Goal: Information Seeking & Learning: Learn about a topic

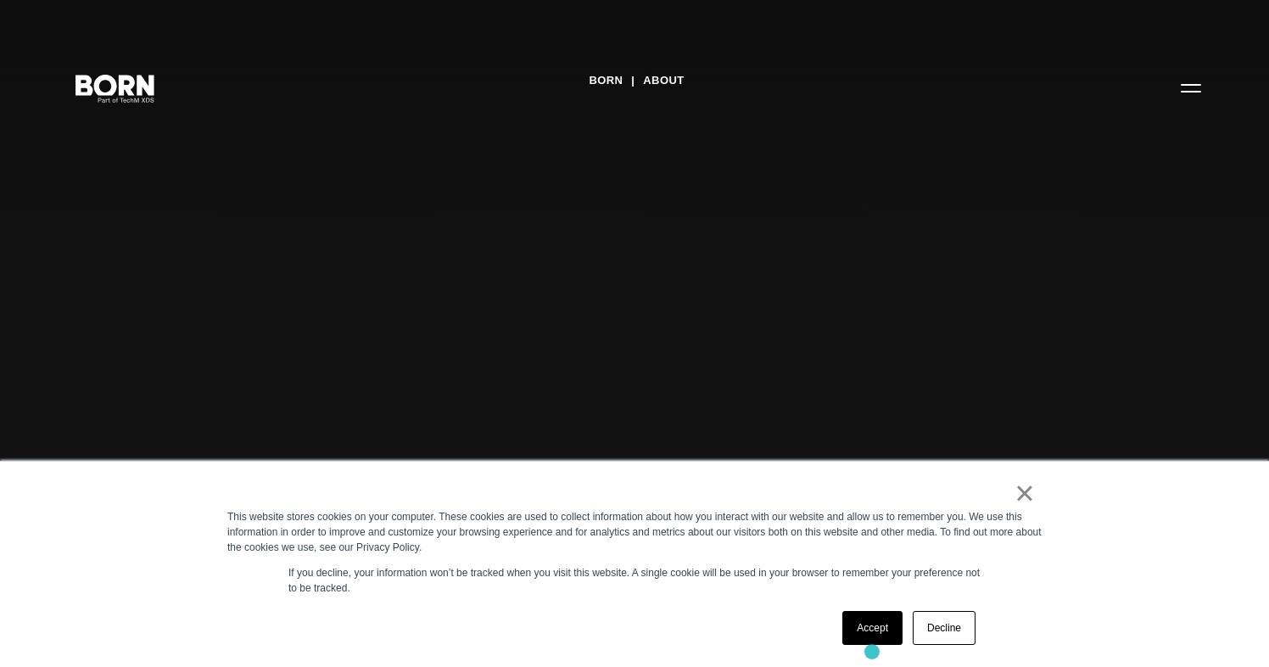
click at [872, 652] on div "× This website stores cookies on your computer. These cookies are used to colle…" at bounding box center [634, 564] width 848 height 205
click at [872, 630] on link "Accept" at bounding box center [873, 628] width 60 height 34
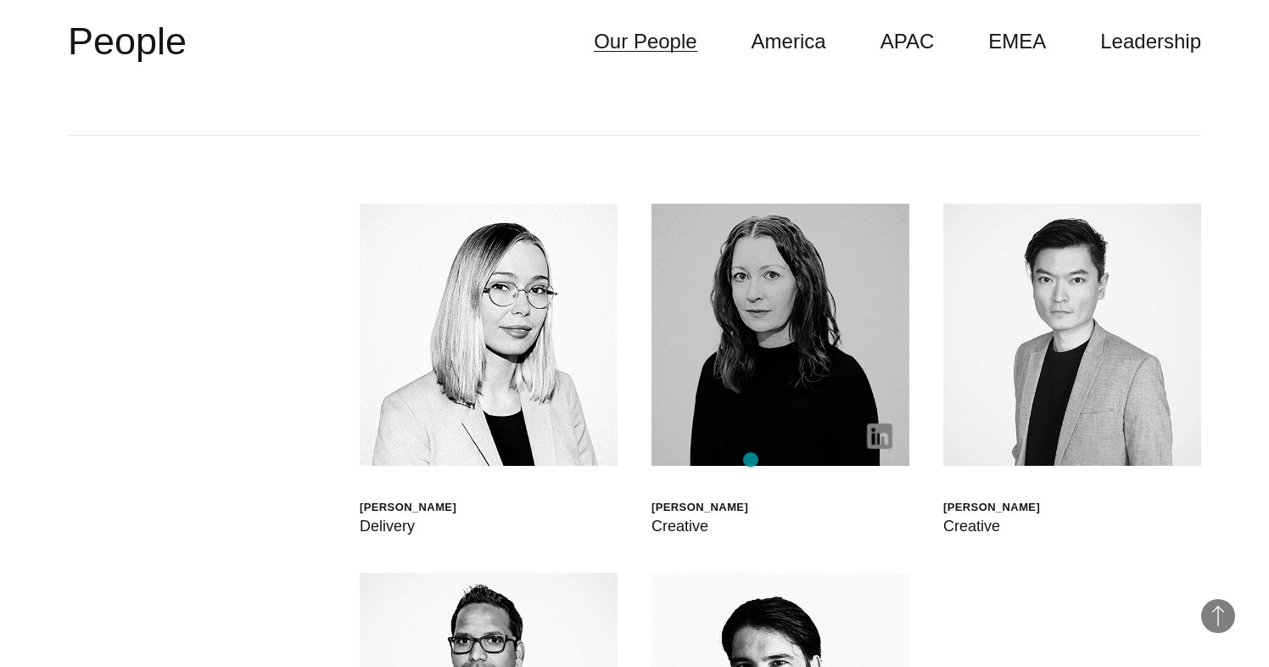
scroll to position [4533, 0]
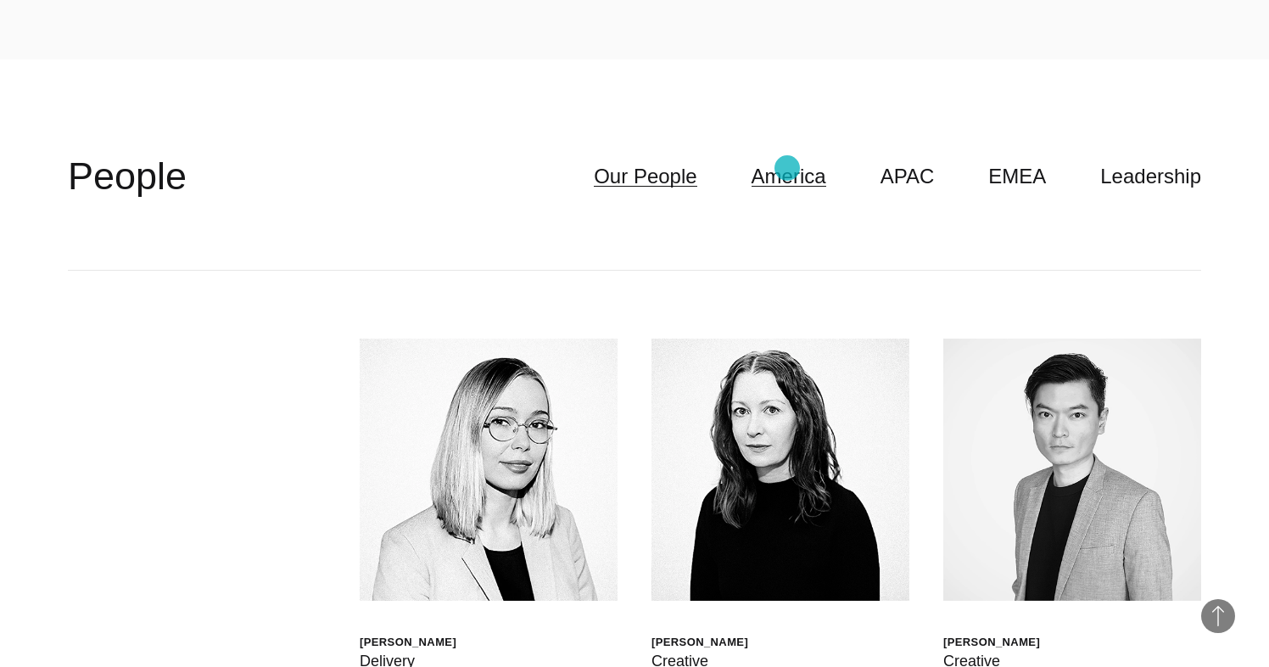
click at [789, 173] on link "America" at bounding box center [789, 176] width 75 height 32
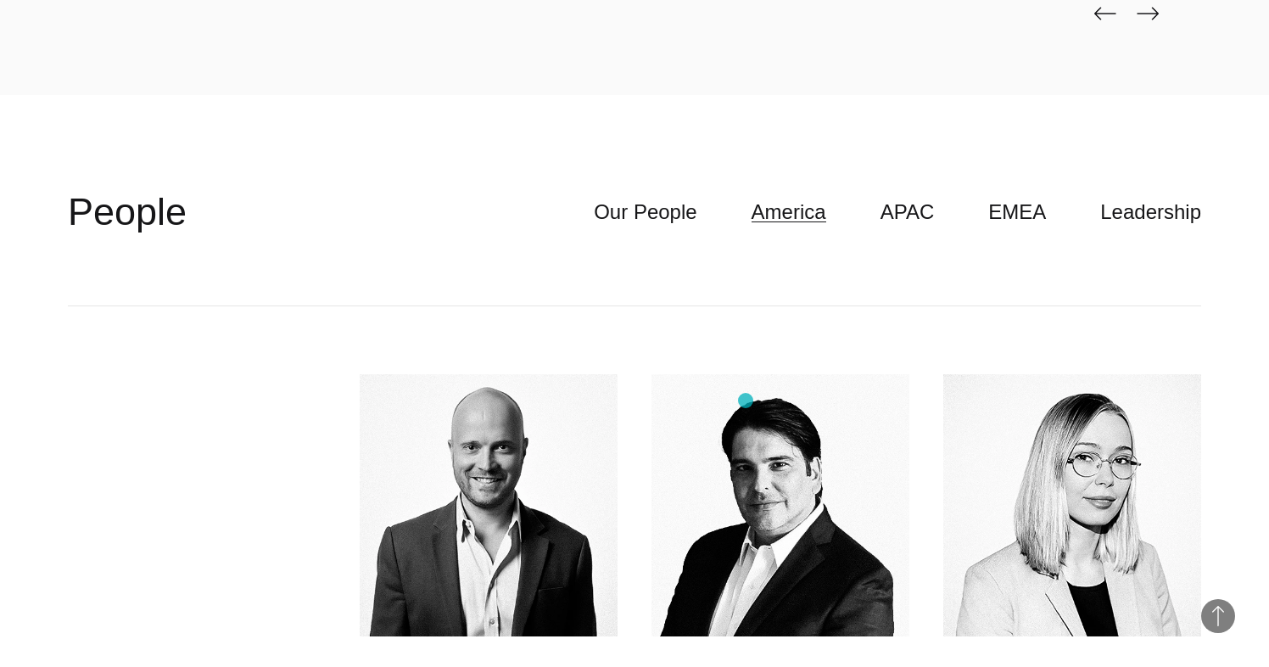
scroll to position [4424, 0]
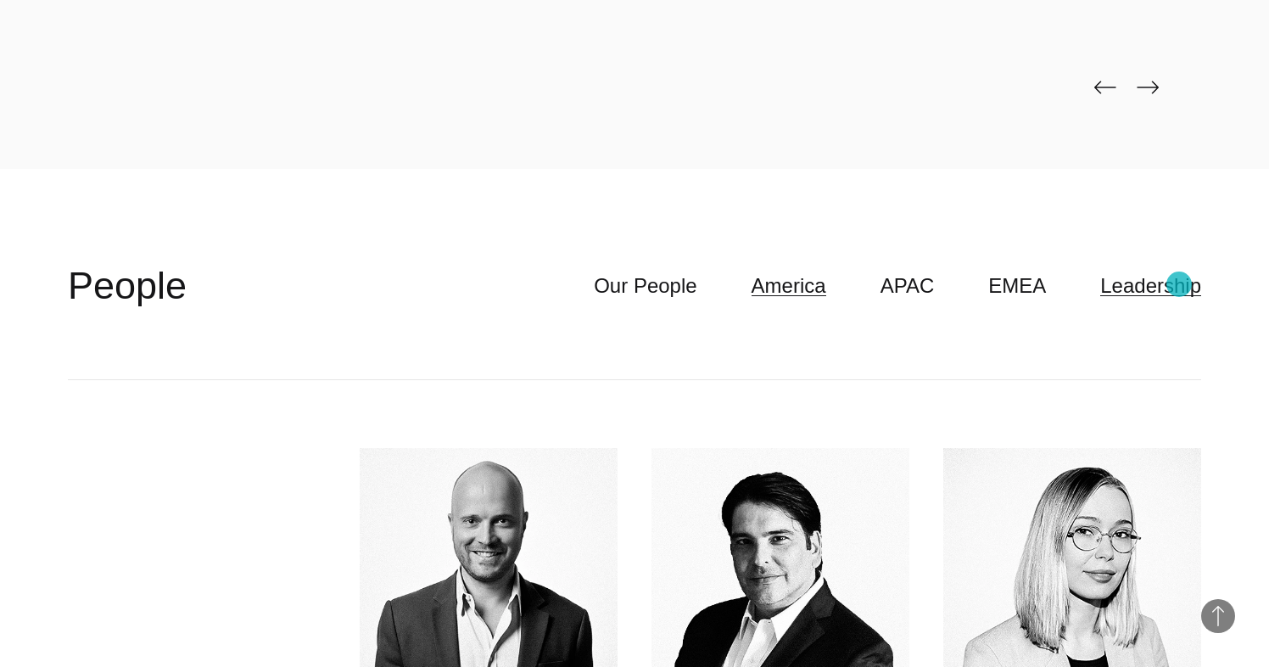
click at [1179, 284] on link "Leadership" at bounding box center [1150, 286] width 101 height 32
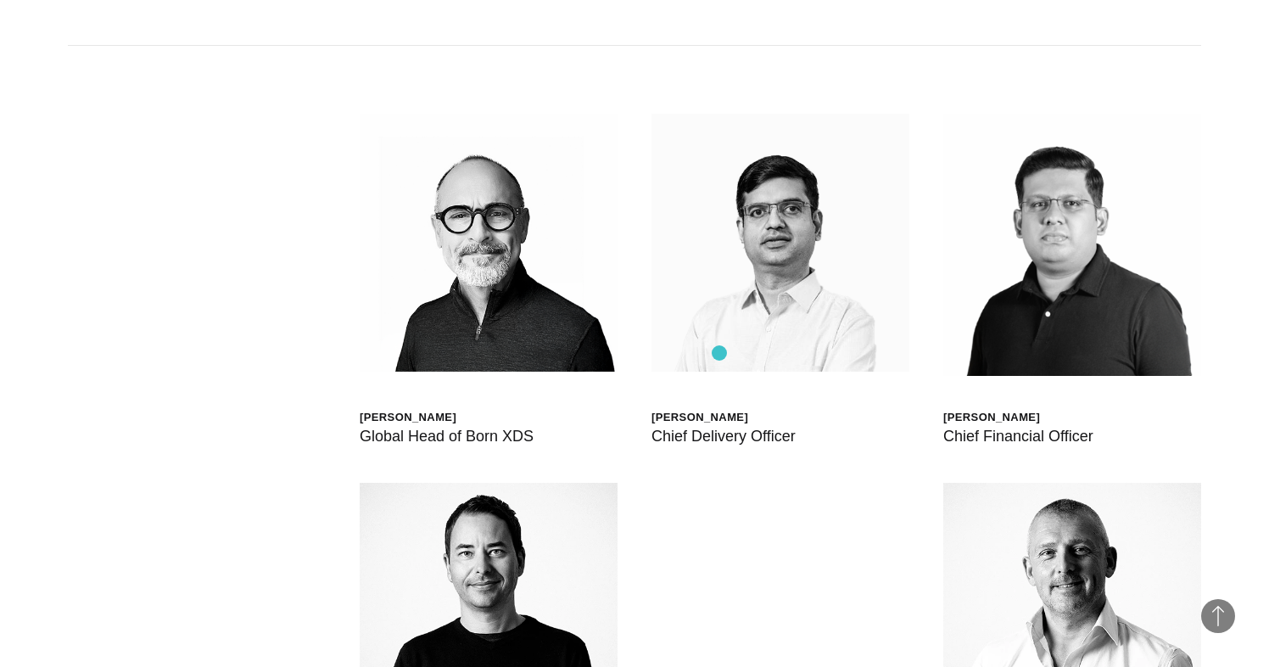
scroll to position [4634, 0]
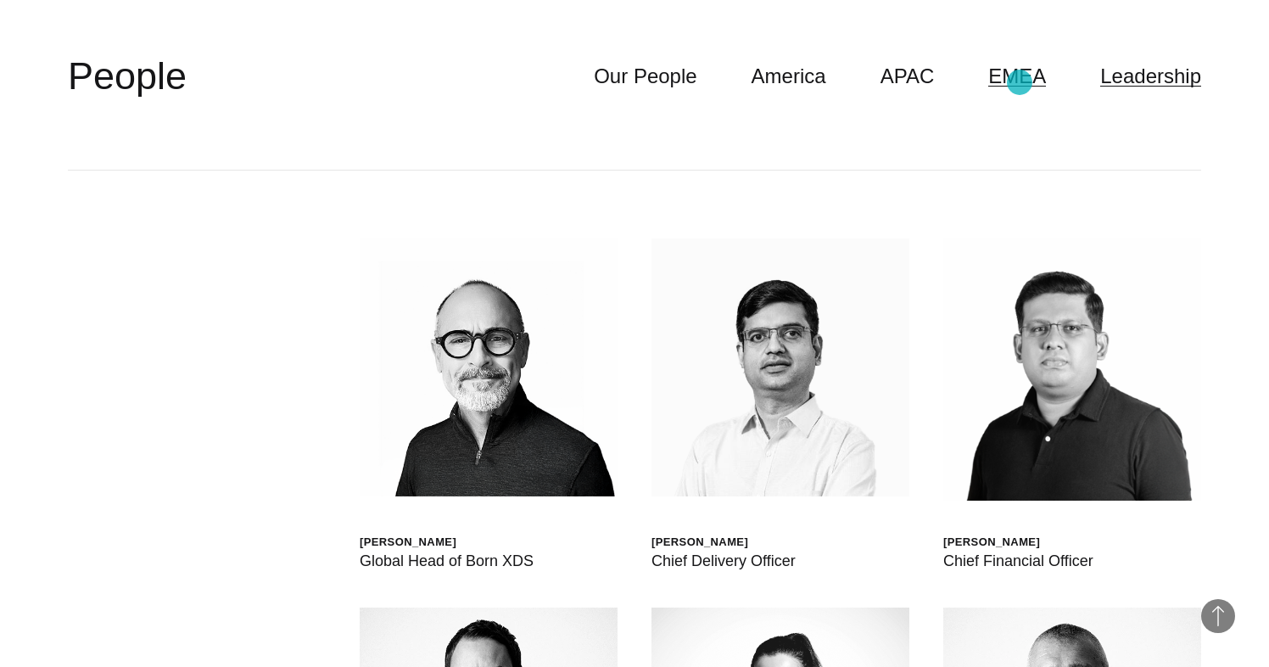
click at [1020, 82] on link "EMEA" at bounding box center [1017, 76] width 58 height 32
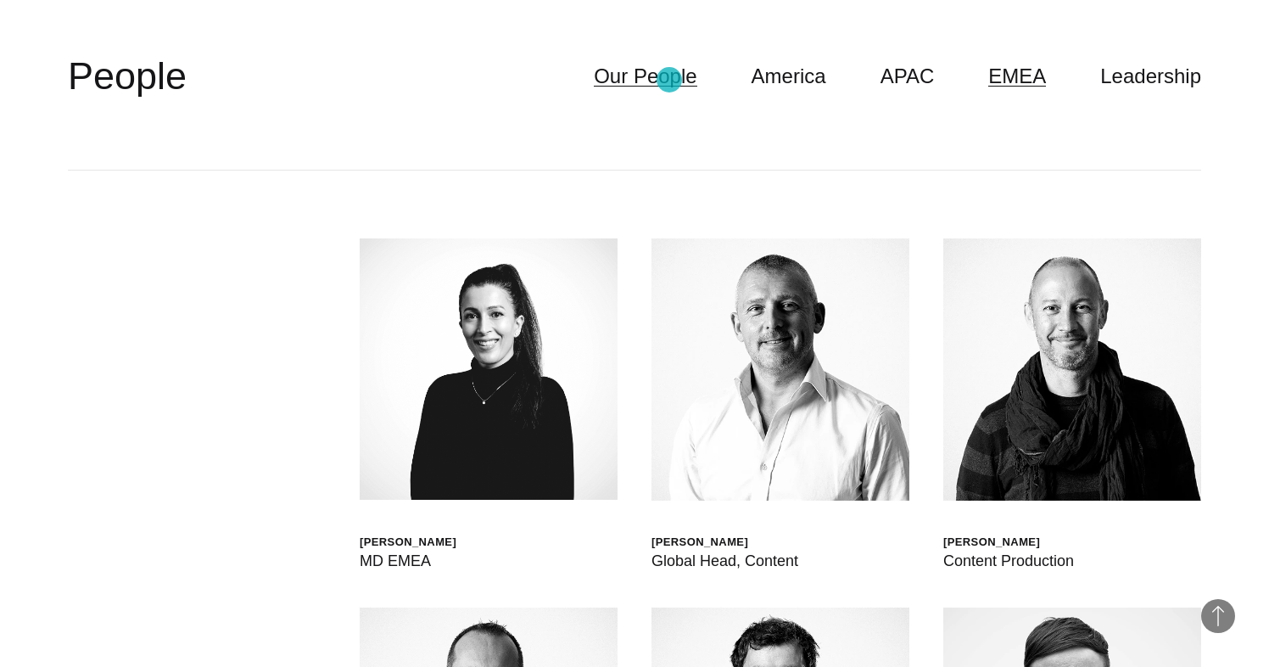
click at [669, 80] on link "Our People" at bounding box center [645, 76] width 103 height 32
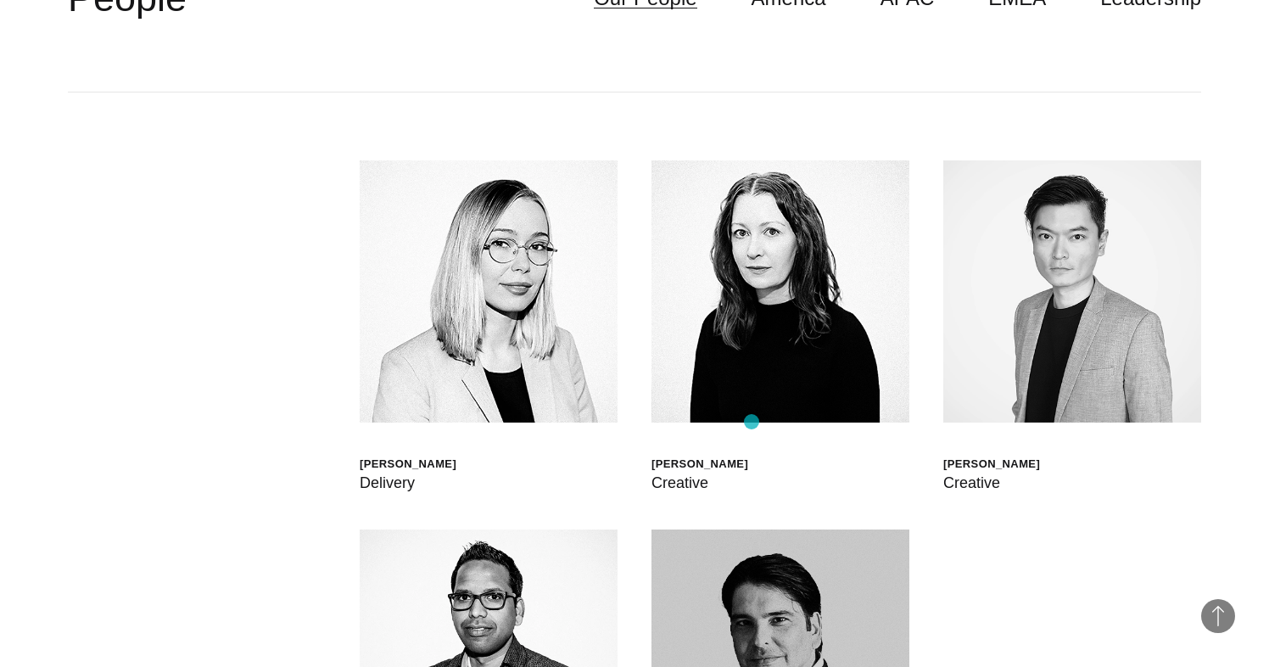
scroll to position [4636, 0]
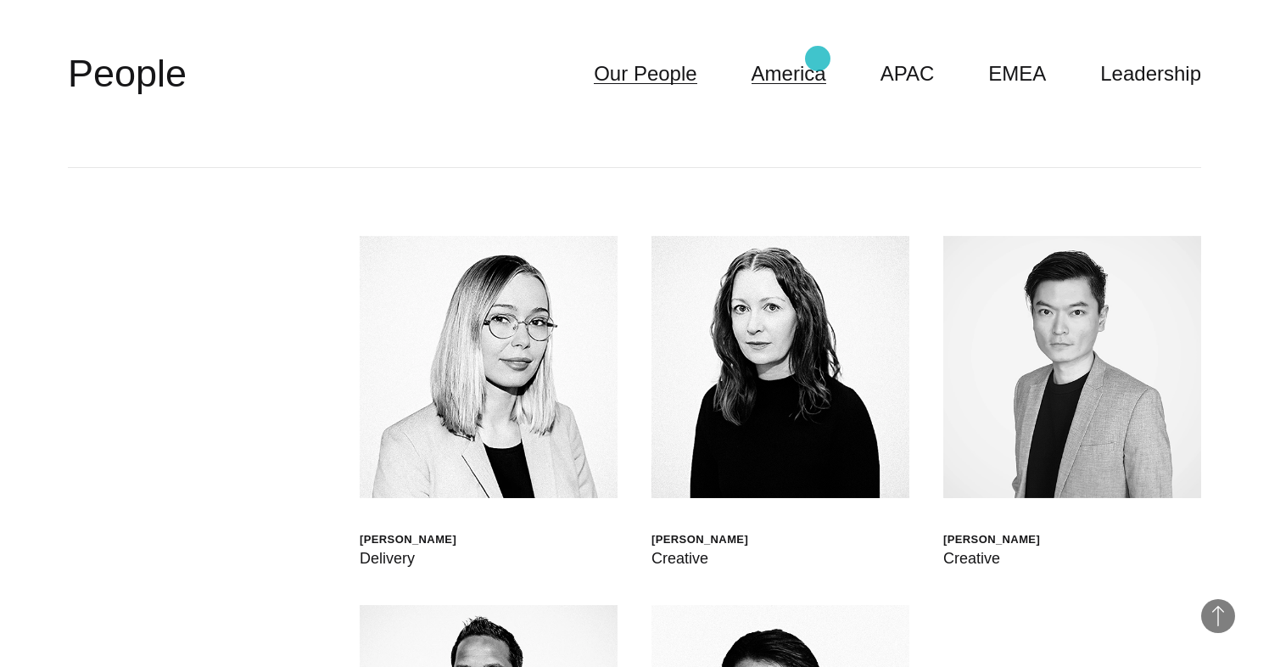
click at [818, 59] on link "America" at bounding box center [789, 74] width 75 height 32
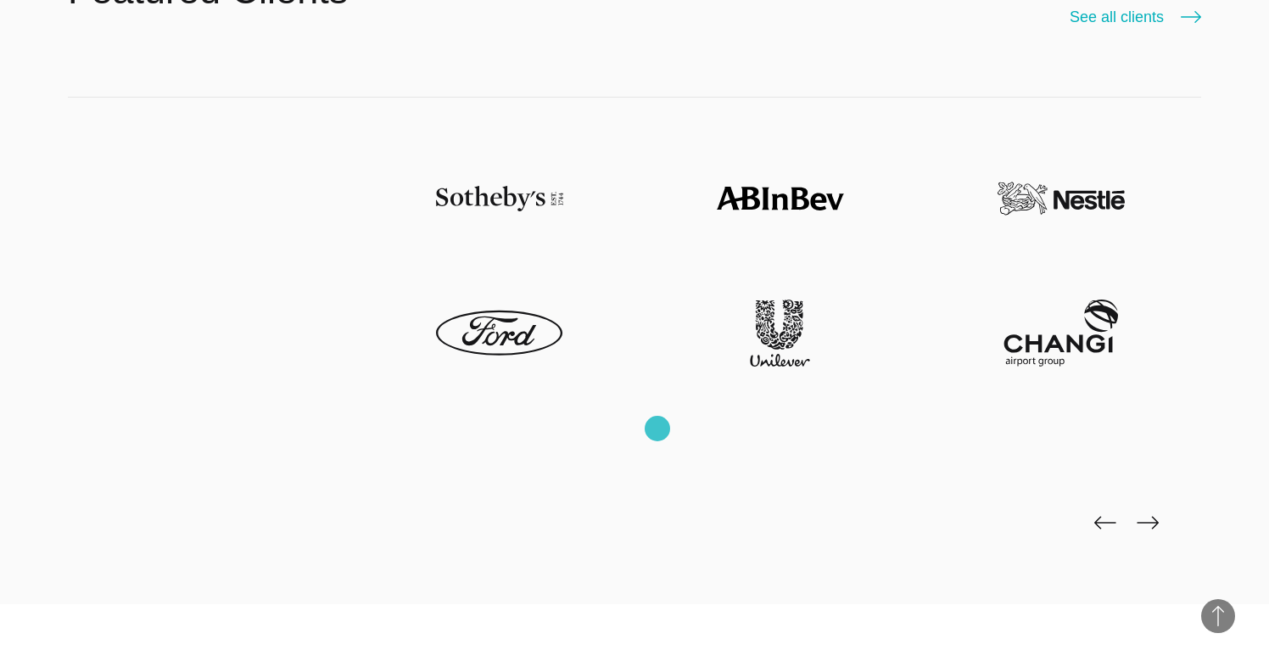
scroll to position [4001, 0]
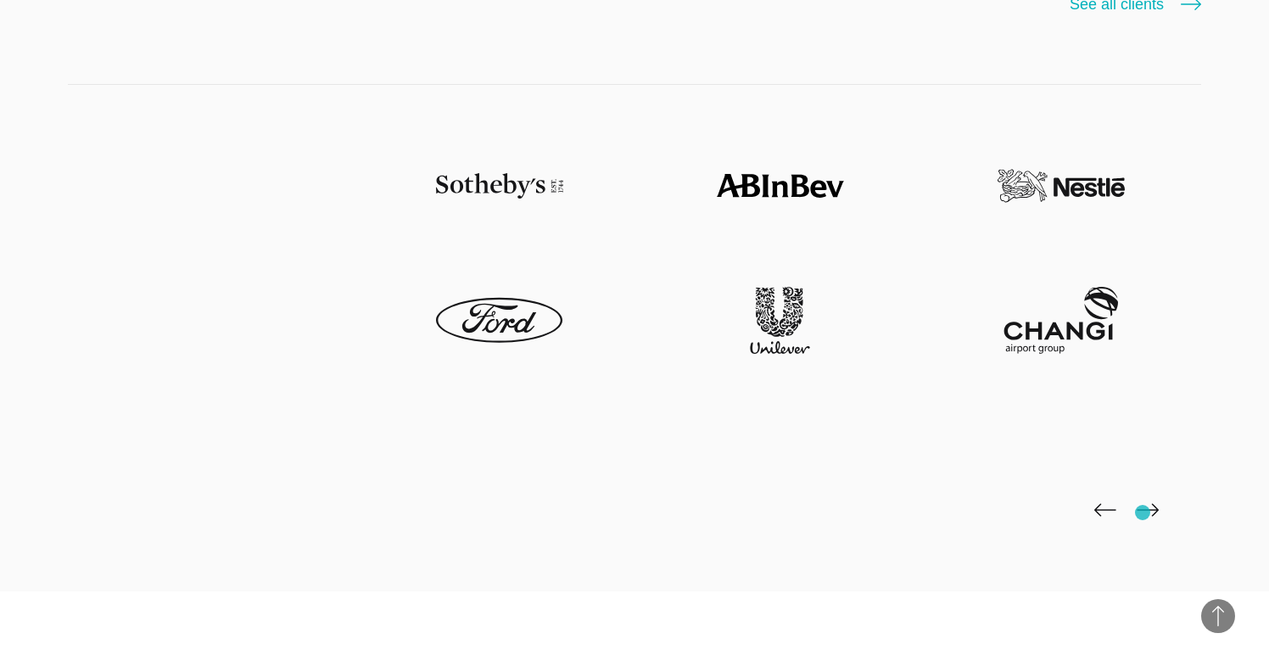
click at [1143, 512] on img at bounding box center [1148, 510] width 22 height 14
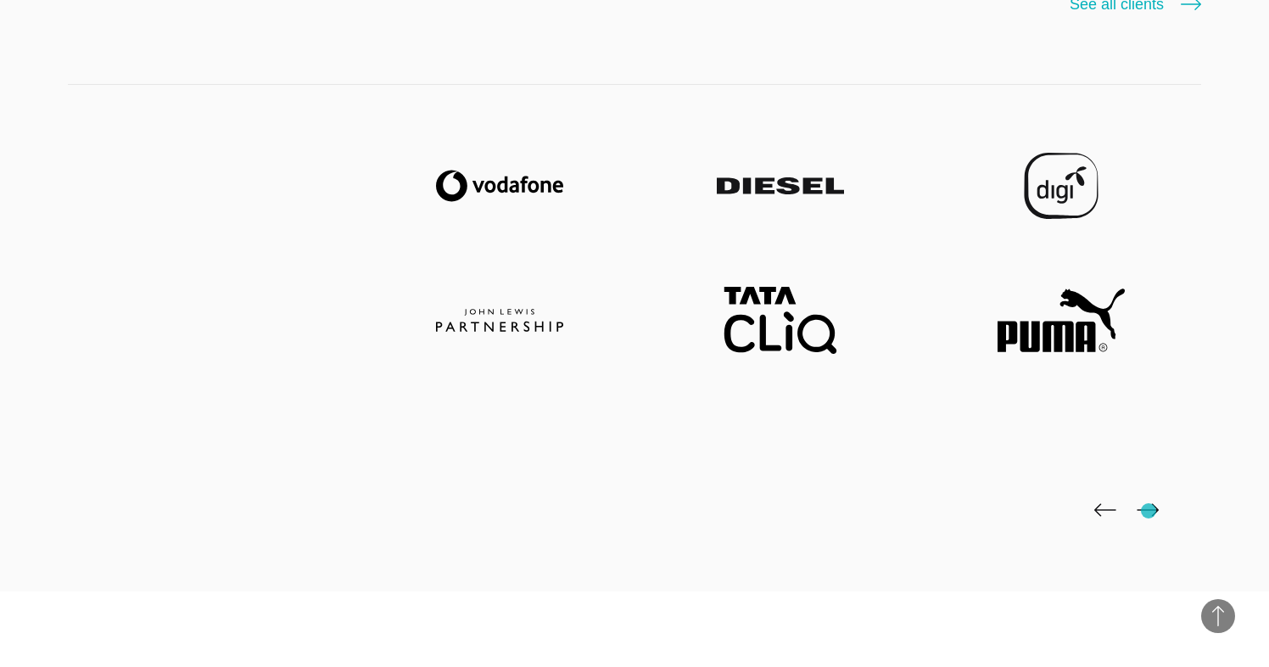
click at [1149, 511] on img at bounding box center [1148, 510] width 22 height 14
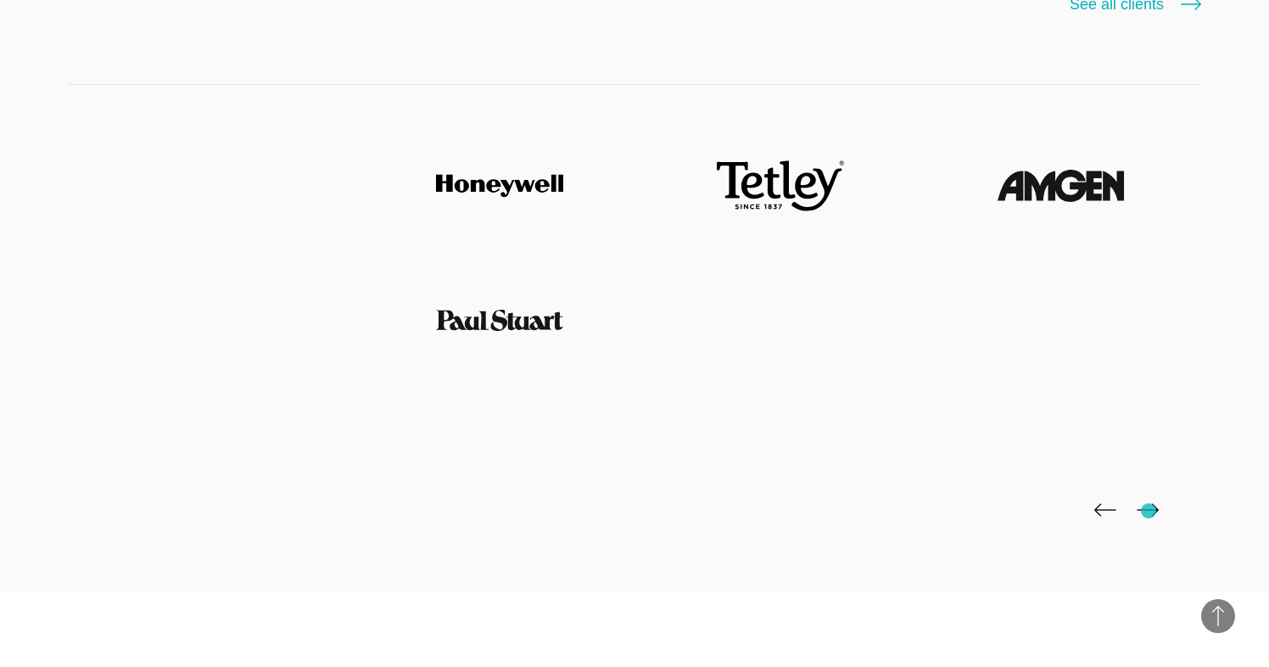
click at [1149, 511] on img at bounding box center [1148, 510] width 22 height 14
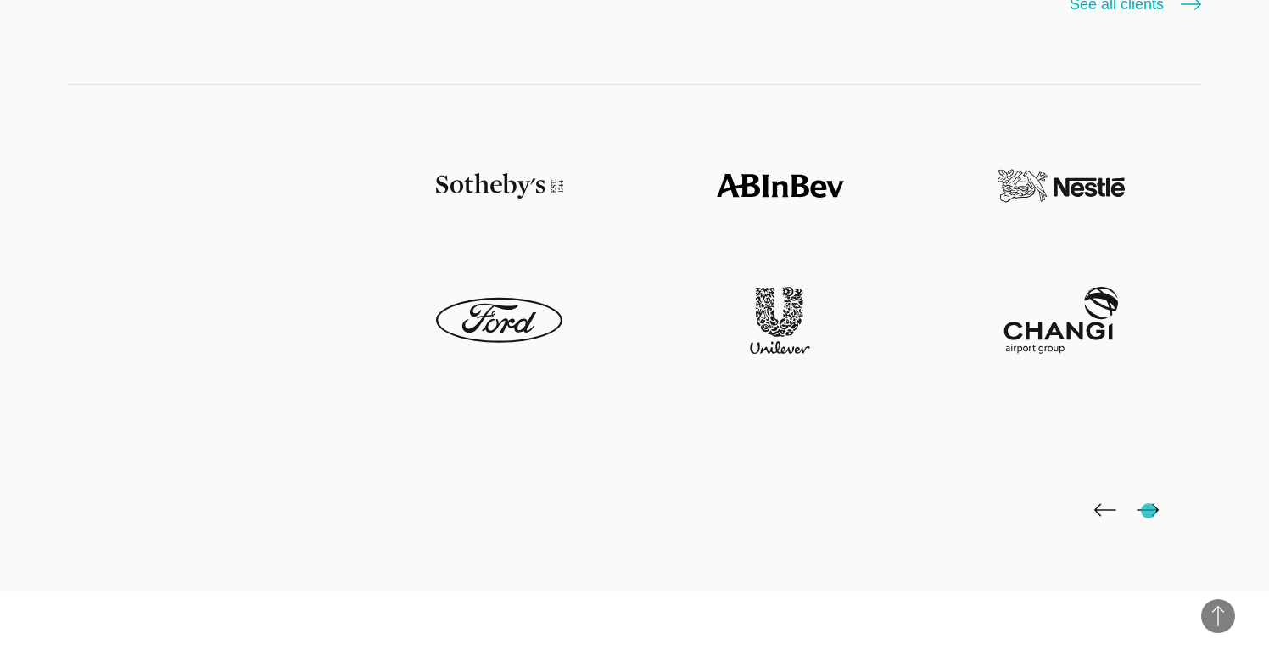
click at [1149, 511] on img at bounding box center [1148, 510] width 22 height 14
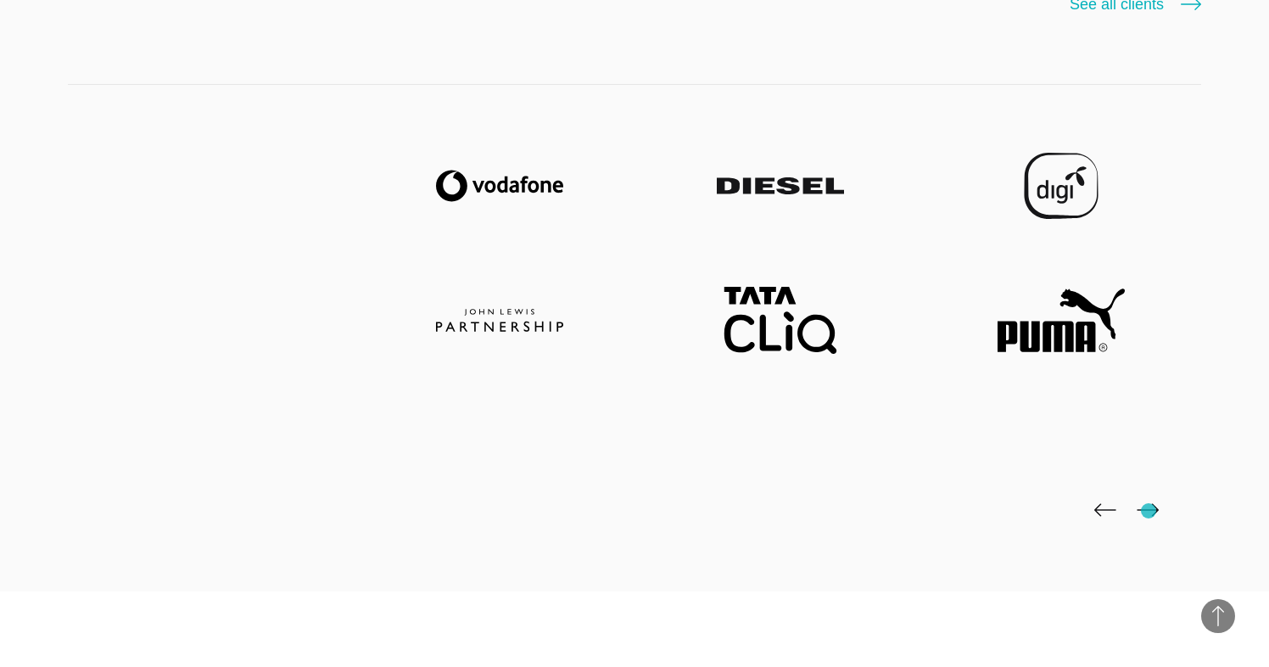
click at [1149, 511] on img at bounding box center [1148, 510] width 22 height 14
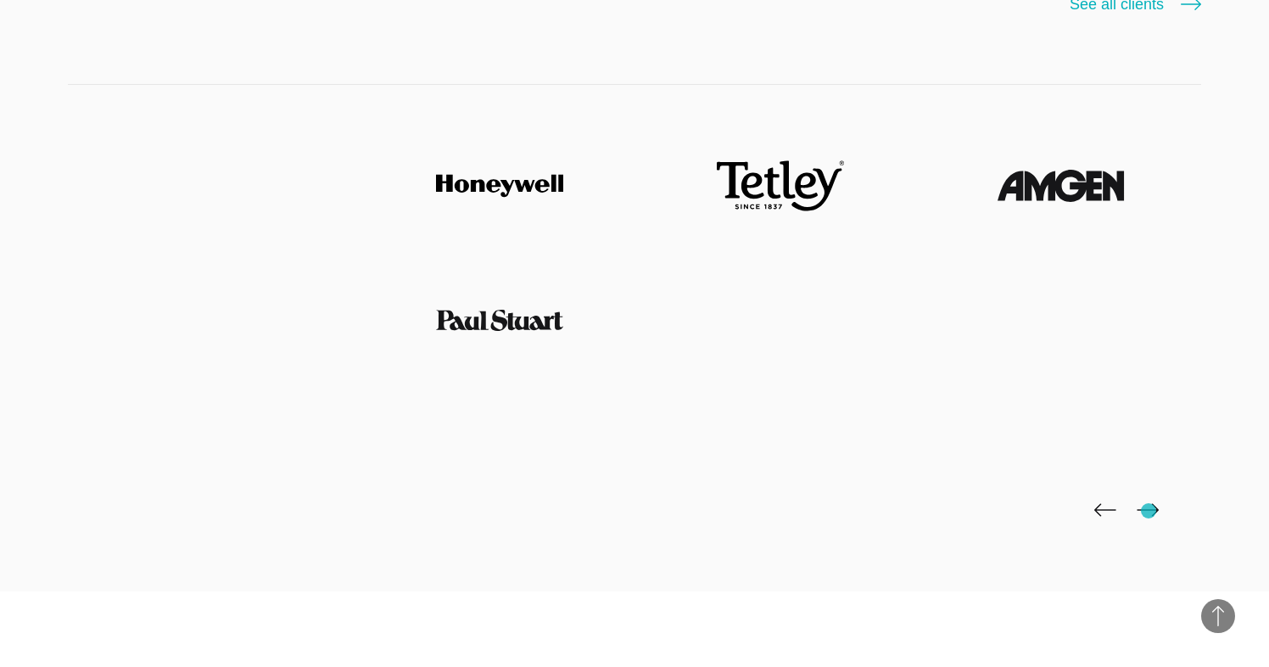
click at [1149, 511] on img at bounding box center [1148, 510] width 22 height 14
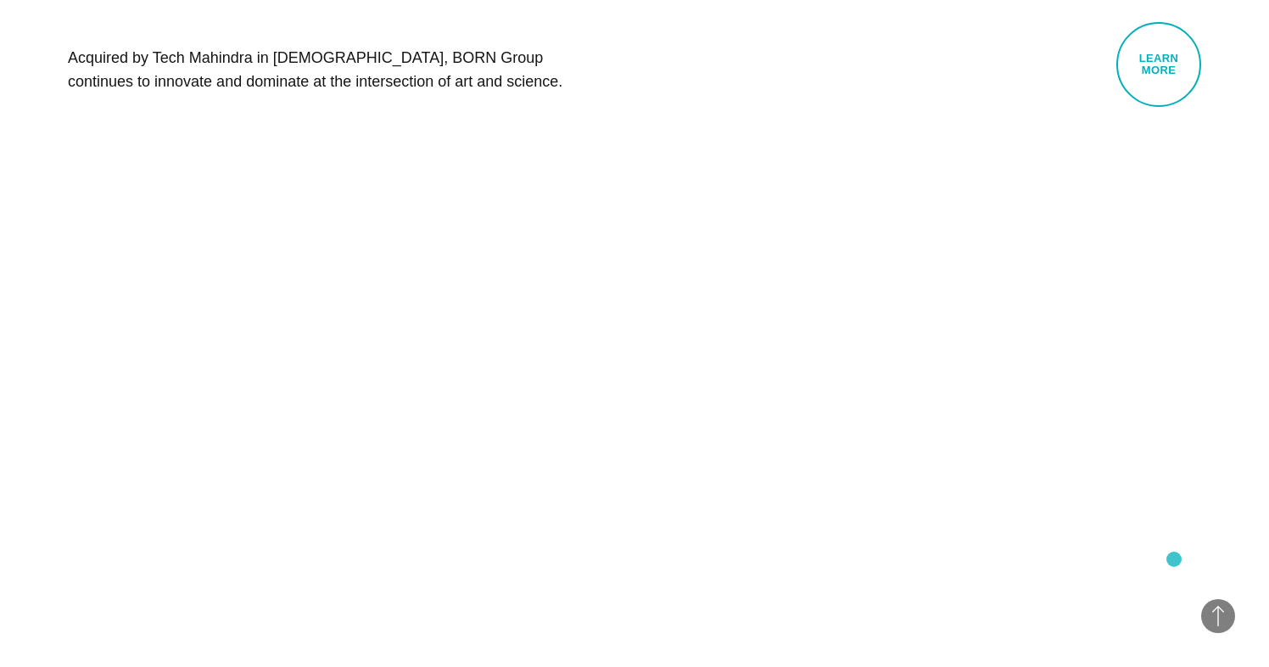
scroll to position [1107, 0]
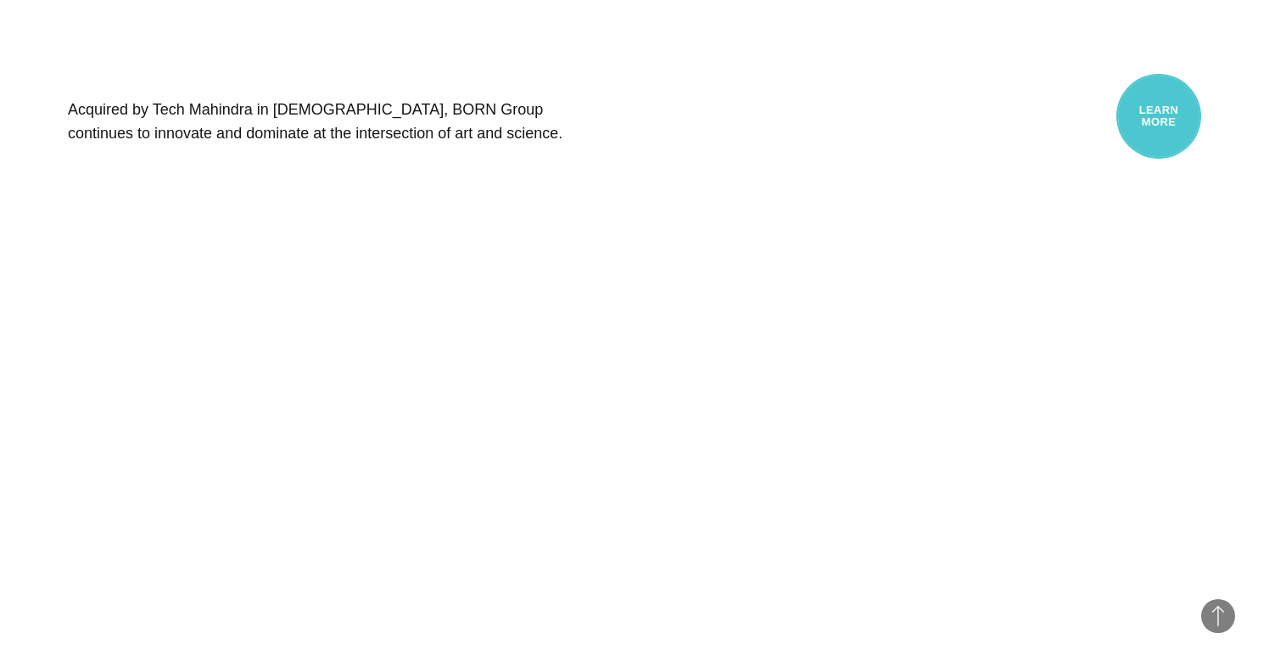
click at [1174, 120] on link "Learn More" at bounding box center [1159, 116] width 85 height 85
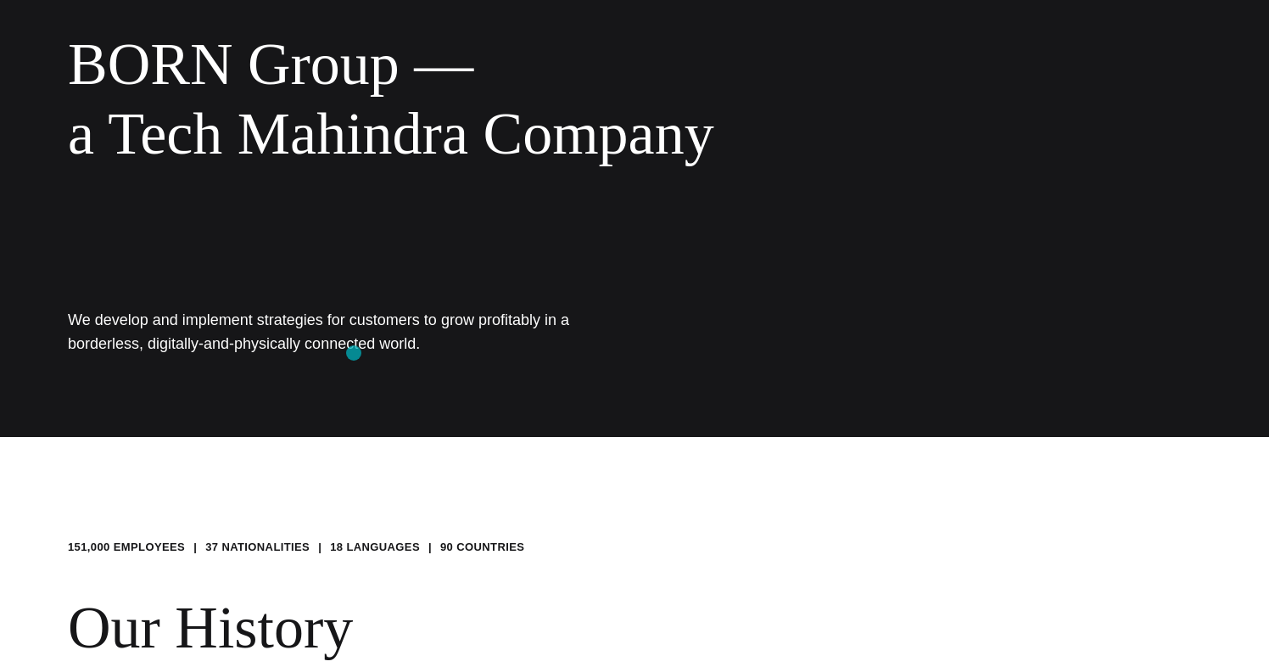
scroll to position [227, 0]
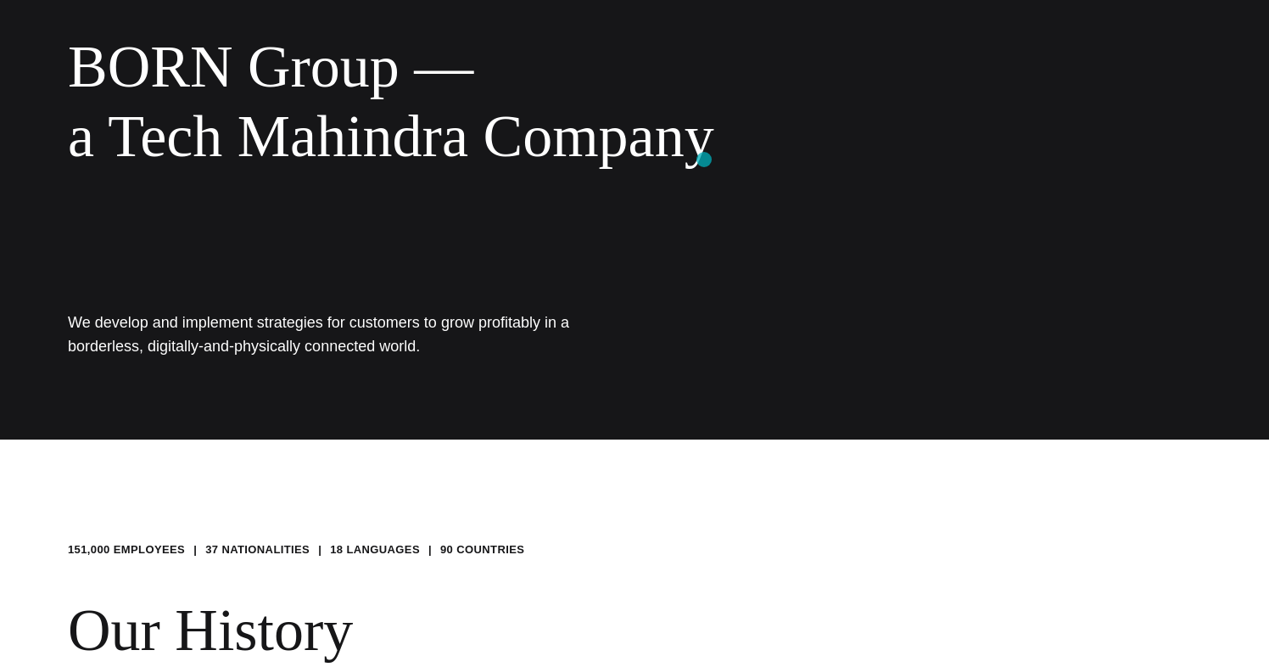
drag, startPoint x: 113, startPoint y: 126, endPoint x: 712, endPoint y: 165, distance: 600.2
click at [706, 160] on div "BORN Group — a Tech Mahindra Company" at bounding box center [551, 101] width 967 height 138
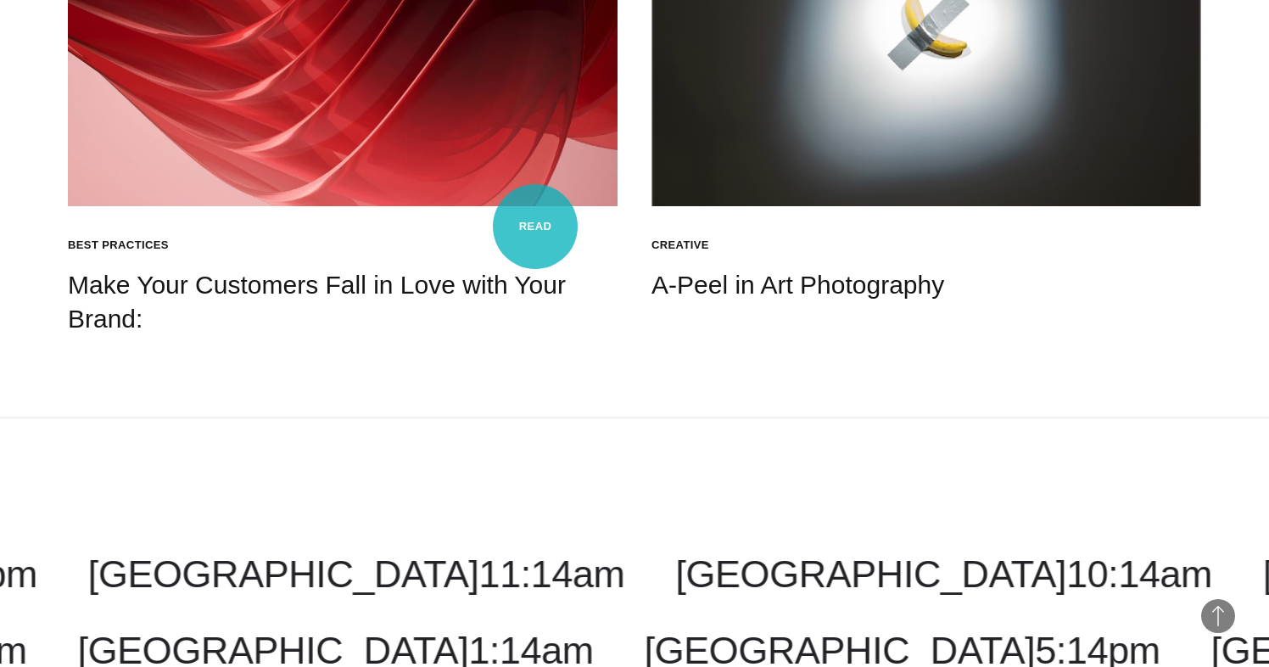
scroll to position [2587, 0]
